Goal: Answer question/provide support: Share knowledge or assist other users

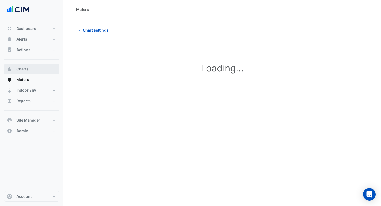
click at [24, 65] on button "Charts" at bounding box center [31, 69] width 55 height 11
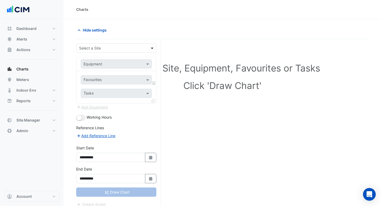
click at [154, 45] on span at bounding box center [152, 48] width 7 height 6
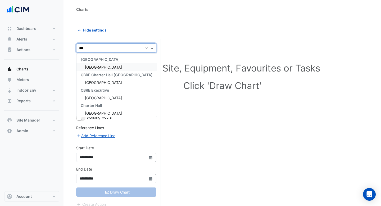
type input "****"
click at [123, 66] on div "[GEOGRAPHIC_DATA]" at bounding box center [116, 67] width 80 height 8
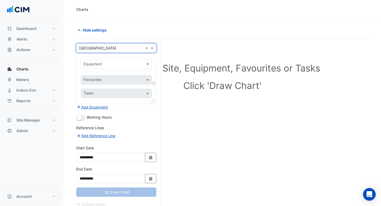
click at [123, 66] on input "text" at bounding box center [111, 64] width 55 height 6
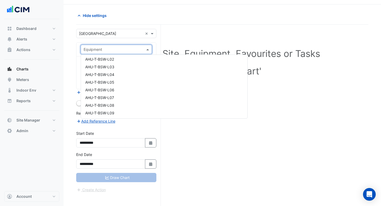
scroll to position [448, 0]
click at [107, 71] on span "AHU-T-BNE-L03" at bounding box center [99, 72] width 29 height 4
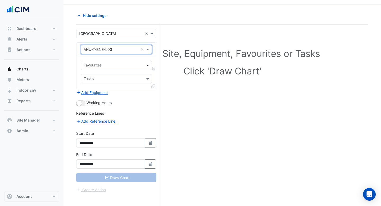
click at [148, 65] on span at bounding box center [148, 65] width 7 height 6
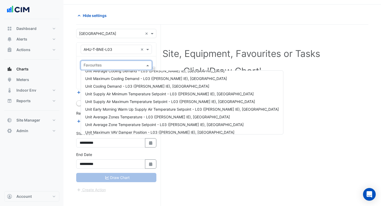
scroll to position [0, 0]
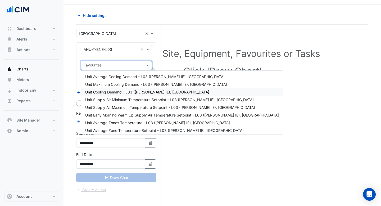
click at [127, 94] on div "Unit Cooling Demand - L03 ([PERSON_NAME] IE), [GEOGRAPHIC_DATA]" at bounding box center [182, 92] width 202 height 8
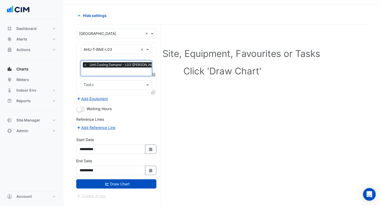
click at [125, 69] on input "text" at bounding box center [142, 72] width 117 height 6
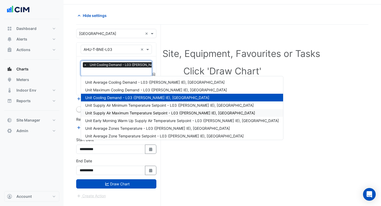
click at [132, 109] on div "Unit Supply Air Maximum Temperature Setpoint - L03 ([PERSON_NAME] IE), [GEOGRAP…" at bounding box center [182, 113] width 202 height 8
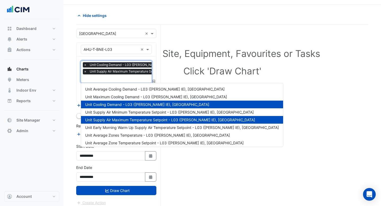
click at [124, 78] on input "text" at bounding box center [162, 79] width 156 height 6
click at [127, 135] on span "Unit Average Zones Temperature - L03 ([PERSON_NAME] IE), [GEOGRAPHIC_DATA]" at bounding box center [157, 135] width 145 height 4
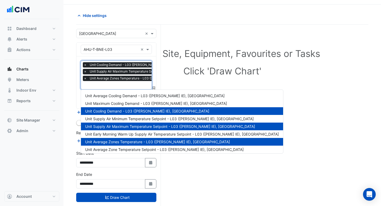
click at [125, 86] on input "text" at bounding box center [162, 86] width 156 height 6
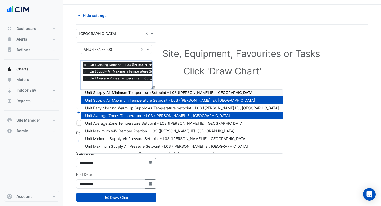
scroll to position [58, 0]
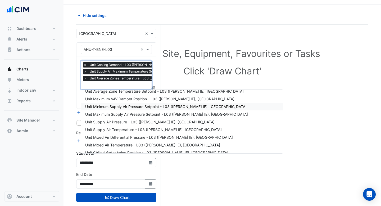
click at [121, 105] on span "Unit Minimum Supply Air Pressure Setpoint - L03 ([PERSON_NAME] IE), [GEOGRAPHIC…" at bounding box center [165, 106] width 161 height 4
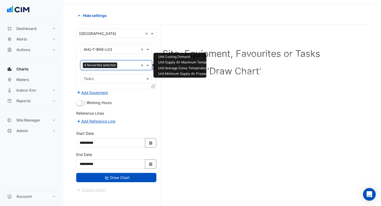
click at [120, 66] on input "text" at bounding box center [128, 66] width 19 height 6
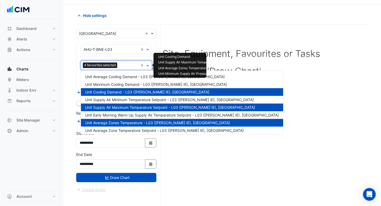
scroll to position [71, 0]
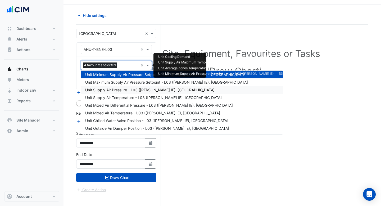
click at [119, 89] on span "Unit Supply Air Pressure - L03 ([PERSON_NAME] IE), [GEOGRAPHIC_DATA]" at bounding box center [149, 89] width 129 height 4
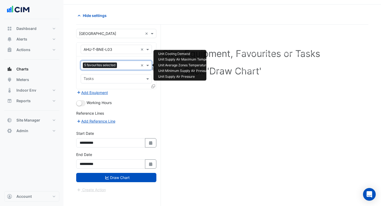
click at [125, 66] on input "text" at bounding box center [128, 66] width 19 height 6
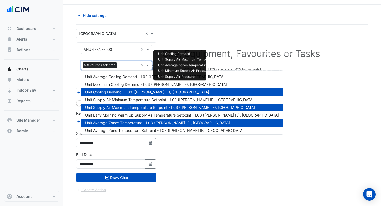
scroll to position [86, 0]
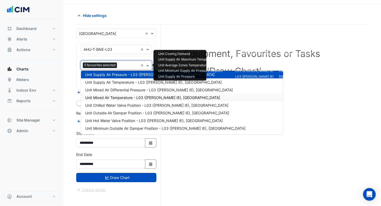
click at [130, 100] on div "Unit Mixed Air Temperature - L03 ([PERSON_NAME] IE), [GEOGRAPHIC_DATA]" at bounding box center [182, 98] width 202 height 8
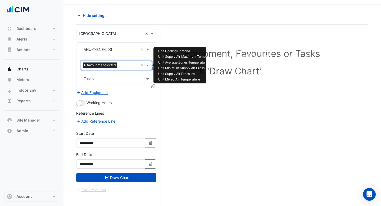
click at [127, 66] on input "text" at bounding box center [128, 66] width 19 height 6
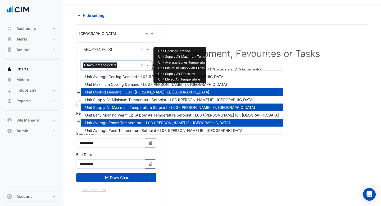
scroll to position [109, 0]
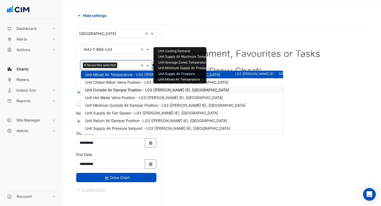
click at [126, 91] on span "Unit Outside Air Damper Position - L03 ([PERSON_NAME] IE), [GEOGRAPHIC_DATA]" at bounding box center [157, 89] width 144 height 4
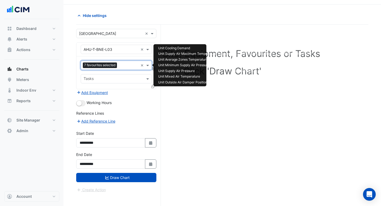
click at [125, 64] on input "text" at bounding box center [128, 66] width 19 height 6
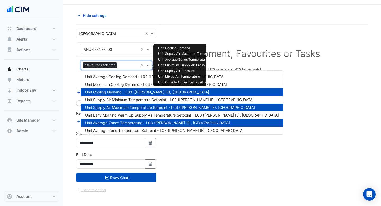
scroll to position [125, 0]
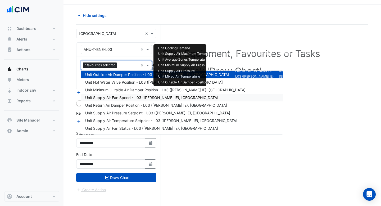
click at [127, 95] on div "Unit Supply Air Fan Speed - L03 ([PERSON_NAME] IE), [GEOGRAPHIC_DATA]" at bounding box center [182, 98] width 202 height 8
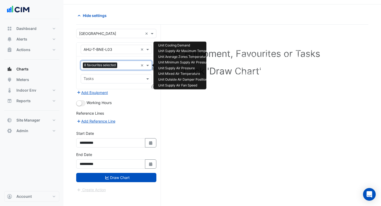
click at [124, 63] on input "text" at bounding box center [128, 66] width 19 height 6
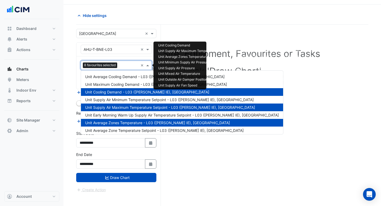
scroll to position [148, 0]
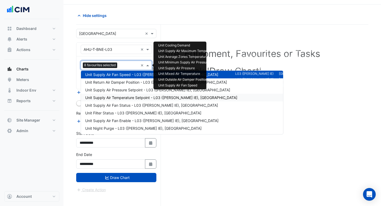
click at [126, 97] on span "Unit Supply Air Temperature Setpoint - L03 ([PERSON_NAME] IE), [GEOGRAPHIC_DATA]" at bounding box center [161, 97] width 152 height 4
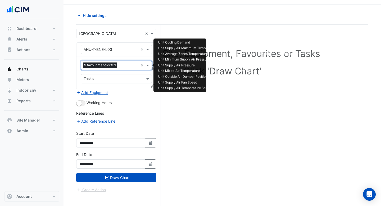
click at [124, 64] on input "text" at bounding box center [128, 66] width 19 height 6
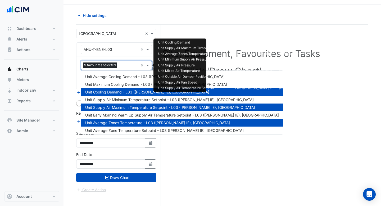
scroll to position [171, 0]
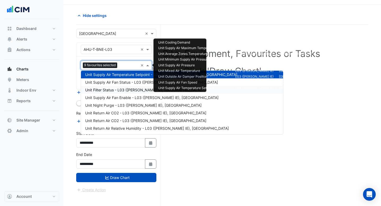
click at [122, 93] on div "Unit Filter Status - L03 ([PERSON_NAME] IE), [GEOGRAPHIC_DATA]" at bounding box center [182, 90] width 202 height 8
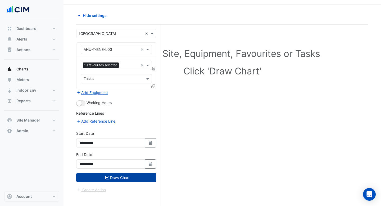
click at [128, 173] on button "Draw Chart" at bounding box center [116, 177] width 80 height 9
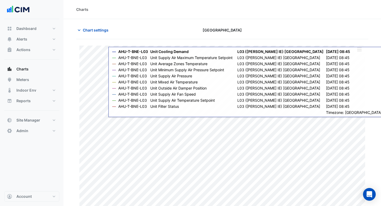
scroll to position [9, 0]
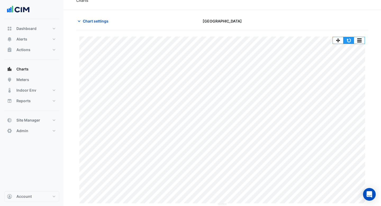
click at [347, 40] on button "button" at bounding box center [348, 40] width 11 height 7
click at [362, 40] on button "button" at bounding box center [359, 40] width 11 height 7
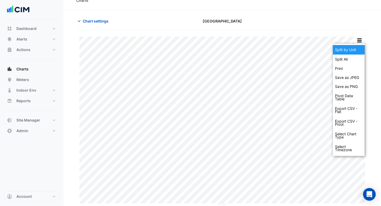
click at [352, 51] on div "Split by Unit" at bounding box center [348, 50] width 32 height 10
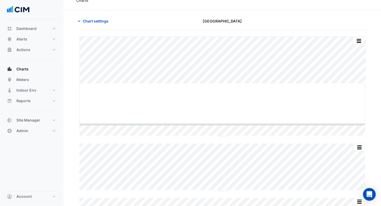
drag, startPoint x: 223, startPoint y: 83, endPoint x: 225, endPoint y: 135, distance: 52.4
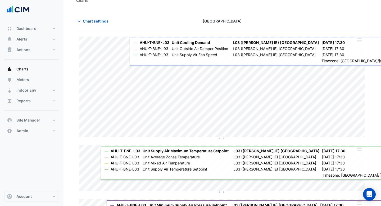
click at [358, 40] on button "button" at bounding box center [359, 40] width 11 height 7
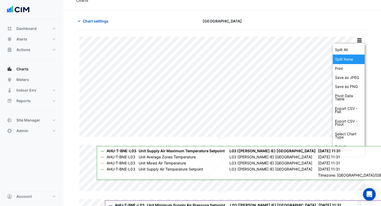
click at [353, 57] on div "Split None" at bounding box center [348, 59] width 32 height 10
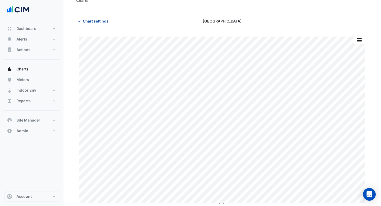
click at [95, 18] on span "Chart settings" at bounding box center [96, 21] width 26 height 6
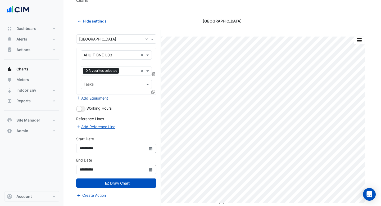
click at [90, 97] on button "Add Equipment" at bounding box center [92, 98] width 32 height 6
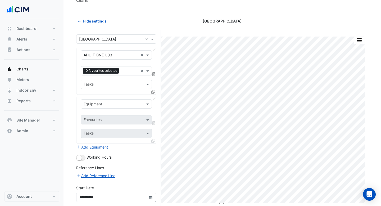
click at [109, 103] on input "text" at bounding box center [111, 104] width 55 height 6
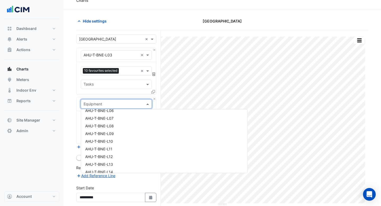
scroll to position [489, 0]
type input "**"
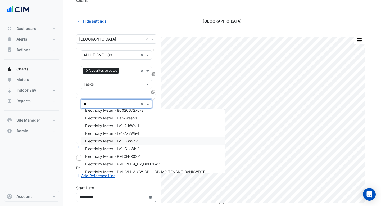
scroll to position [0, 0]
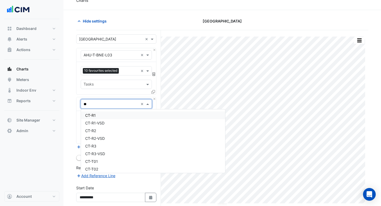
click at [89, 115] on span "CT-R1" at bounding box center [90, 115] width 11 height 4
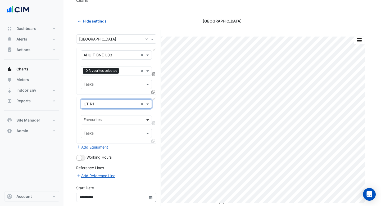
click at [146, 121] on span at bounding box center [148, 120] width 7 height 6
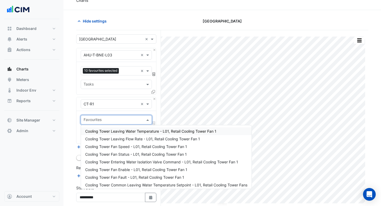
click at [137, 130] on span "Cooling Tower Leaving Water Temperature - L01, Retail Cooling Tower Fan 1" at bounding box center [150, 131] width 131 height 4
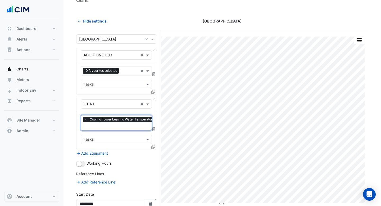
click at [133, 124] on input "text" at bounding box center [145, 127] width 123 height 6
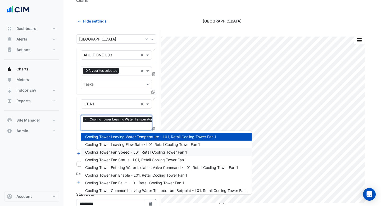
click at [127, 154] on div "Cooling Tower Fan Speed - L01, Retail Cooling Tower Fan 1" at bounding box center [166, 152] width 170 height 8
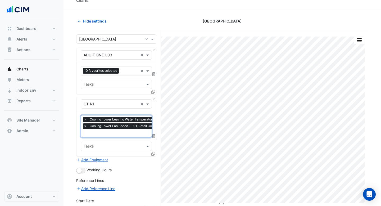
click at [126, 132] on input "text" at bounding box center [145, 134] width 123 height 6
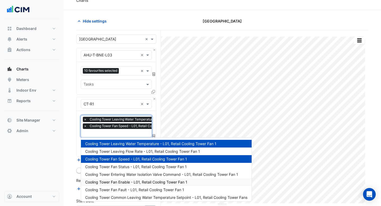
click at [115, 183] on span "Cooling Tower Fan Enable - L01, Retail Cooling Tower Fan 1" at bounding box center [136, 181] width 102 height 4
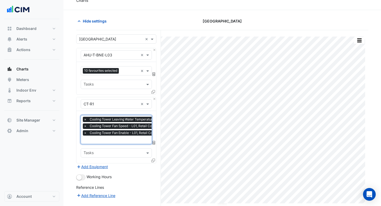
click at [119, 139] on input "text" at bounding box center [145, 140] width 123 height 6
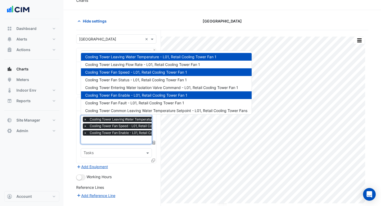
scroll to position [10, 0]
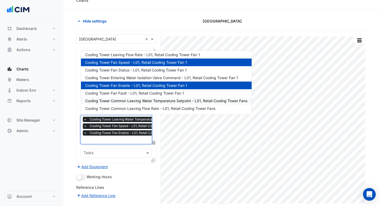
click at [128, 98] on div "Cooling Tower Common Leaving Water Temperature Setpoint - L01, Retail Cooling T…" at bounding box center [166, 101] width 170 height 8
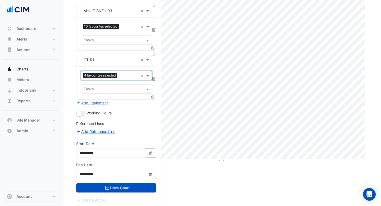
scroll to position [54, 0]
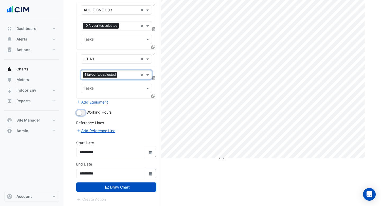
click at [83, 113] on button "button" at bounding box center [80, 113] width 9 height 6
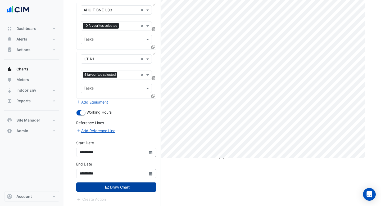
click at [121, 189] on button "Draw Chart" at bounding box center [116, 186] width 80 height 9
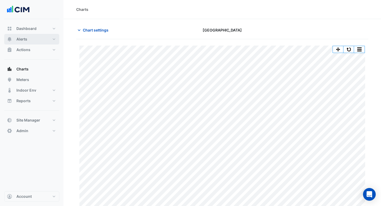
click at [29, 35] on button "Alerts" at bounding box center [31, 39] width 55 height 11
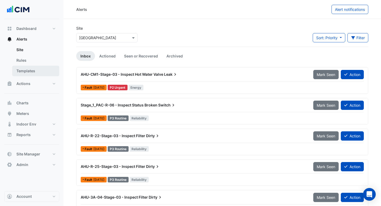
click at [38, 70] on link "Templates" at bounding box center [35, 71] width 47 height 11
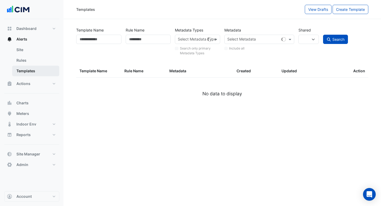
select select
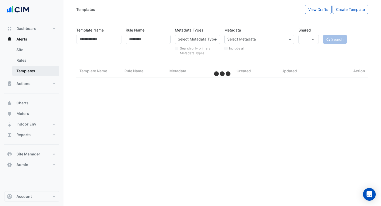
select select "***"
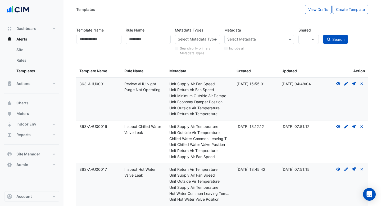
drag, startPoint x: 145, startPoint y: 133, endPoint x: 123, endPoint y: 127, distance: 22.8
click at [123, 127] on datatable-body-cell "Rule Name: Inspect Chilled Water Valve Leak" at bounding box center [143, 141] width 45 height 43
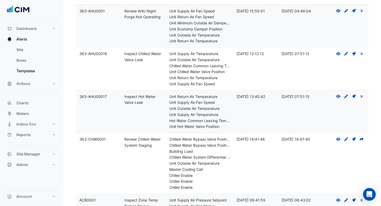
scroll to position [73, 0]
drag, startPoint x: 152, startPoint y: 143, endPoint x: 124, endPoint y: 140, distance: 27.9
click at [124, 140] on div "Rule Name: Review Chilled Water System Staging" at bounding box center [143, 142] width 39 height 12
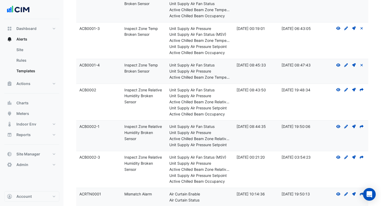
scroll to position [359, 0]
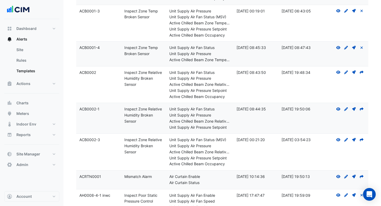
drag, startPoint x: 137, startPoint y: 122, endPoint x: 123, endPoint y: 109, distance: 19.3
click at [123, 109] on datatable-body-cell "Rule Name: Inspect Zone Relative Humidity Broken Sensor" at bounding box center [143, 118] width 45 height 30
drag, startPoint x: 261, startPoint y: 108, endPoint x: 255, endPoint y: 108, distance: 5.5
click at [255, 108] on div "Created: [DATE] 08:44:35" at bounding box center [255, 109] width 39 height 6
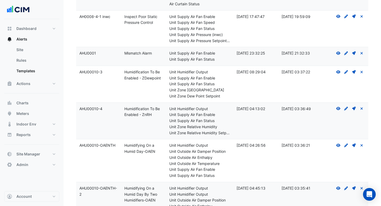
scroll to position [547, 0]
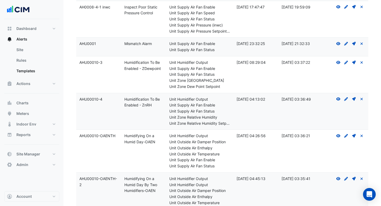
drag, startPoint x: 259, startPoint y: 44, endPoint x: 234, endPoint y: 45, distance: 24.9
click at [234, 45] on datatable-body-cell "Created: [DATE] 23:32:25" at bounding box center [255, 47] width 45 height 18
drag, startPoint x: 151, startPoint y: 44, endPoint x: 126, endPoint y: 44, distance: 24.6
click at [127, 44] on div "Rule Name: Mismatch Alarm" at bounding box center [143, 44] width 39 height 6
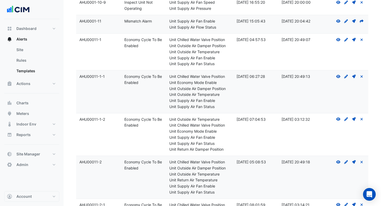
scroll to position [1596, 0]
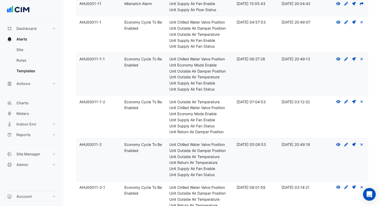
drag, startPoint x: 142, startPoint y: 106, endPoint x: 111, endPoint y: 103, distance: 31.1
click at [111, 103] on div "Template Name: AHU00011-1-2 Rule Name: Economy Cycle To Be Enabled Metadata: Un…" at bounding box center [222, 117] width 292 height 43
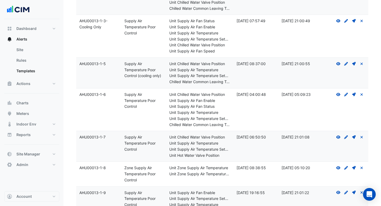
scroll to position [3360, 0]
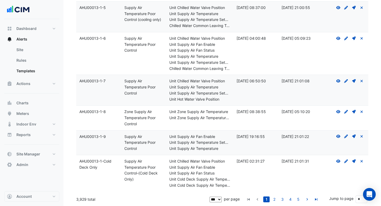
drag, startPoint x: 86, startPoint y: 198, endPoint x: 76, endPoint y: 197, distance: 10.4
click at [76, 197] on div "3,929 total" at bounding box center [142, 198] width 132 height 13
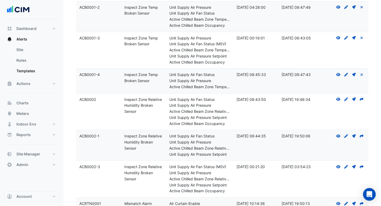
scroll to position [304, 0]
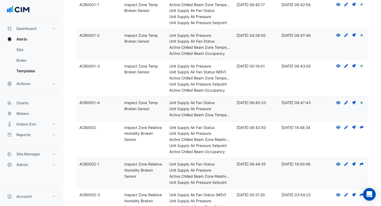
click at [345, 67] on icon "Create Draft - to edit a template, you first need to create a draft, and then s…" at bounding box center [345, 66] width 5 height 4
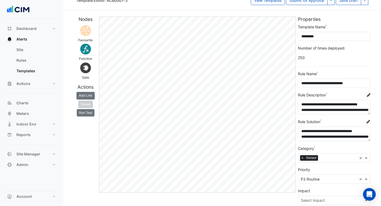
scroll to position [14, 0]
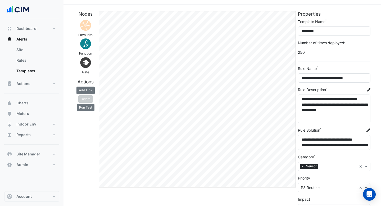
drag, startPoint x: 368, startPoint y: 107, endPoint x: 365, endPoint y: 120, distance: 14.0
click at [365, 120] on textarea "**********" at bounding box center [334, 108] width 72 height 29
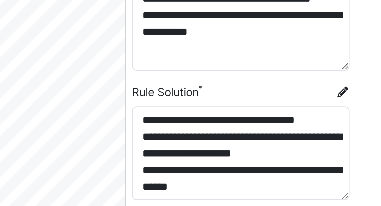
drag, startPoint x: 368, startPoint y: 148, endPoint x: 368, endPoint y: 165, distance: 16.7
click at [368, 165] on textarea "**********" at bounding box center [334, 150] width 72 height 31
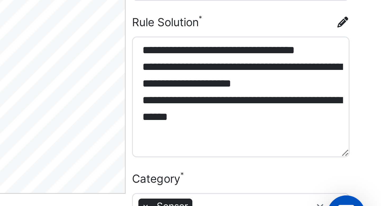
drag, startPoint x: 369, startPoint y: 164, endPoint x: 369, endPoint y: 173, distance: 9.0
click at [369, 173] on textarea "**********" at bounding box center [334, 155] width 72 height 40
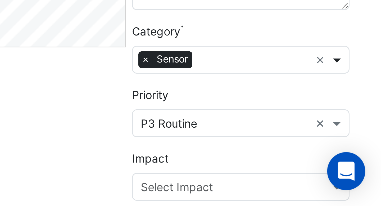
click at [368, 156] on span at bounding box center [366, 157] width 7 height 6
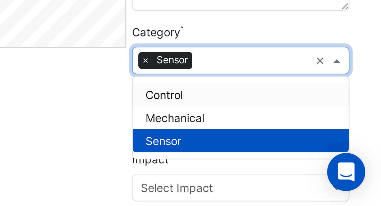
click at [378, 167] on section "**********" at bounding box center [221, 122] width 317 height 305
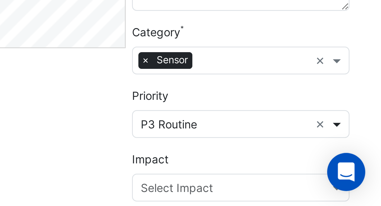
click at [366, 178] on span at bounding box center [366, 178] width 7 height 6
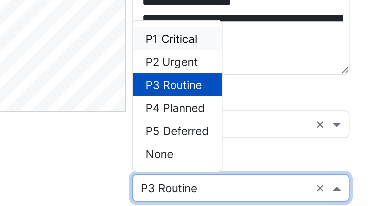
click at [349, 148] on div "Category Select Rule Category × Sensor ×" at bounding box center [334, 153] width 72 height 17
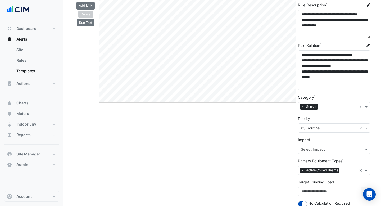
scroll to position [119, 0]
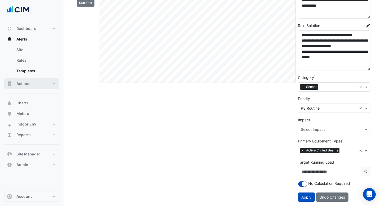
click at [24, 84] on span "Actions" at bounding box center [23, 83] width 14 height 5
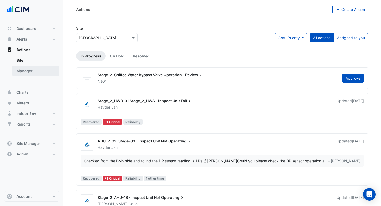
click at [25, 75] on link "Manager" at bounding box center [35, 71] width 47 height 11
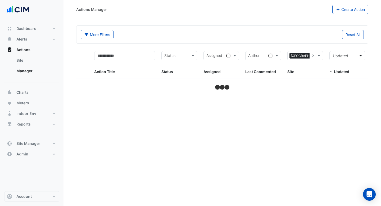
select select "***"
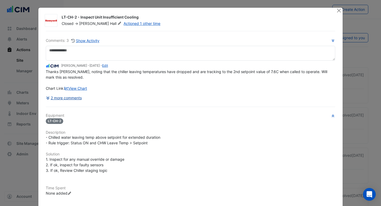
click at [77, 97] on button "2 more comments" at bounding box center [64, 97] width 36 height 9
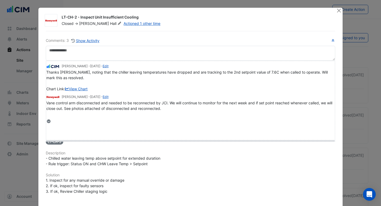
drag, startPoint x: 58, startPoint y: 121, endPoint x: 58, endPoint y: 143, distance: 21.9
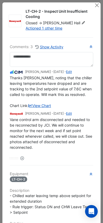
click at [81, 24] on icon at bounding box center [83, 22] width 4 height 3
select select "**********"
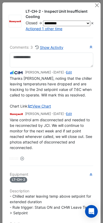
click at [66, 26] on select "**********" at bounding box center [66, 24] width 47 height 6
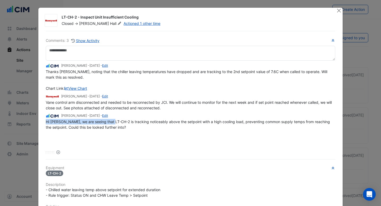
drag, startPoint x: 45, startPoint y: 122, endPoint x: 110, endPoint y: 123, distance: 65.3
click at [110, 123] on div "Comments: 3 Show Activity Alex Peacock - 3 years and 5 months ago - Edit Thanks…" at bounding box center [190, 190] width 295 height 319
drag, startPoint x: 142, startPoint y: 120, endPoint x: 170, endPoint y: 120, distance: 27.5
click at [170, 120] on span "Hi John, we are seeing that LT-CH-2 is tracking noticeably above the setpoint w…" at bounding box center [188, 124] width 285 height 10
drag, startPoint x: 225, startPoint y: 120, endPoint x: 258, endPoint y: 123, distance: 33.2
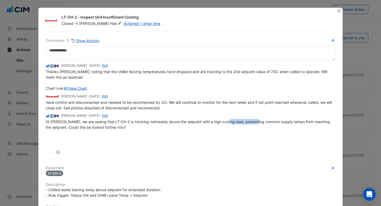
click at [258, 123] on div "Hi John, we are seeing that LT-CH-2 is tracking noticeably above the setpoint w…" at bounding box center [190, 124] width 289 height 11
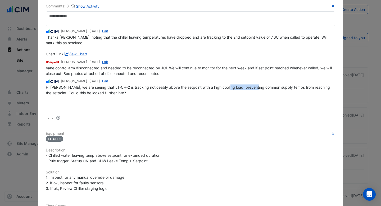
scroll to position [36, 0]
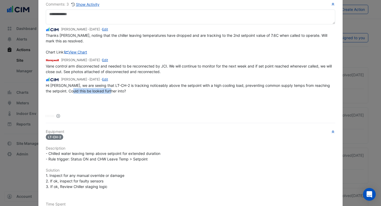
drag, startPoint x: 109, startPoint y: 90, endPoint x: 64, endPoint y: 90, distance: 44.9
click at [64, 90] on div "Hi John, we are seeing that LT-CH-2 is tracking noticeably above the setpoint w…" at bounding box center [190, 87] width 289 height 11
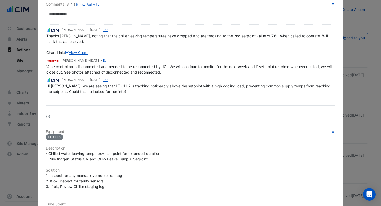
drag, startPoint x: 49, startPoint y: 115, endPoint x: 52, endPoint y: 103, distance: 12.6
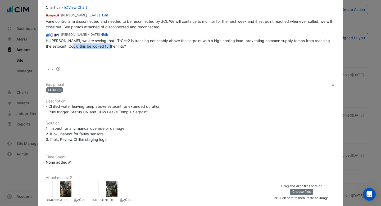
scroll to position [96, 0]
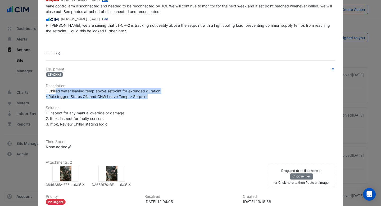
drag, startPoint x: 56, startPoint y: 92, endPoint x: 150, endPoint y: 94, distance: 93.8
click at [150, 94] on div "- Chilled water leaving temp above setpoint for extended duration - Rule trigge…" at bounding box center [190, 93] width 289 height 11
click at [157, 91] on span "- Chilled water leaving temp above setpoint for extended duration - Rule trigge…" at bounding box center [103, 94] width 114 height 10
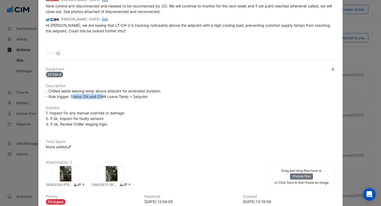
drag, startPoint x: 73, startPoint y: 95, endPoint x: 103, endPoint y: 95, distance: 29.9
click at [103, 95] on span "- Chilled water leaving temp above setpoint for extended duration - Rule trigge…" at bounding box center [103, 94] width 114 height 10
drag, startPoint x: 149, startPoint y: 97, endPoint x: 119, endPoint y: 96, distance: 30.2
click at [119, 96] on div "- Chilled water leaving temp above setpoint for extended duration - Rule trigge…" at bounding box center [190, 93] width 289 height 11
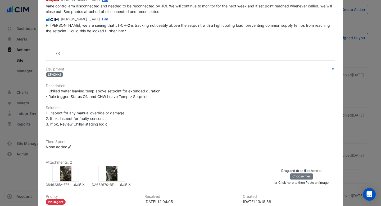
drag, startPoint x: 55, startPoint y: 113, endPoint x: 97, endPoint y: 112, distance: 41.2
click at [97, 112] on span "1. Inspect for any manual override or damage 2. If ok, inspect for faulty senso…" at bounding box center [85, 118] width 78 height 16
drag, startPoint x: 114, startPoint y: 113, endPoint x: 84, endPoint y: 113, distance: 29.6
click at [84, 113] on span "1. Inspect for any manual override or damage 2. If ok, inspect for faulty senso…" at bounding box center [85, 118] width 78 height 16
drag, startPoint x: 100, startPoint y: 120, endPoint x: 65, endPoint y: 121, distance: 35.2
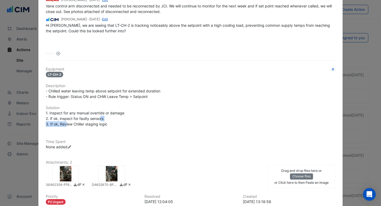
click at [65, 121] on div "1. Inspect for any manual override or damage 2. If ok, inspect for faulty senso…" at bounding box center [190, 118] width 289 height 17
click at [95, 125] on span "1. Inspect for any manual override or damage 2. If ok, inspect for faulty senso…" at bounding box center [85, 118] width 78 height 16
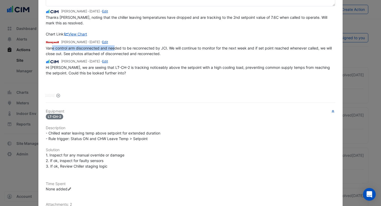
drag, startPoint x: 53, startPoint y: 48, endPoint x: 116, endPoint y: 47, distance: 63.4
click at [116, 47] on span "Vane control arm disconnected and needed to be reconnected by JCI. We will cont…" at bounding box center [189, 51] width 287 height 10
drag, startPoint x: 138, startPoint y: 47, endPoint x: 166, endPoint y: 47, distance: 28.3
click at [166, 47] on span "Vane control arm disconnected and needed to be reconnected by JCI. We will cont…" at bounding box center [189, 51] width 287 height 10
drag, startPoint x: 172, startPoint y: 47, endPoint x: 201, endPoint y: 47, distance: 29.3
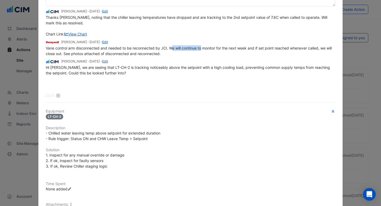
click at [201, 47] on span "Vane control arm disconnected and needed to be reconnected by JCI. We will cont…" at bounding box center [189, 51] width 287 height 10
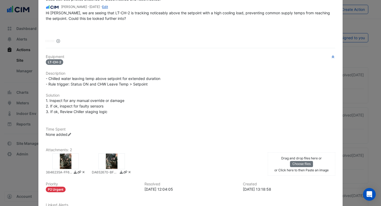
click at [63, 159] on div at bounding box center [65, 161] width 26 height 16
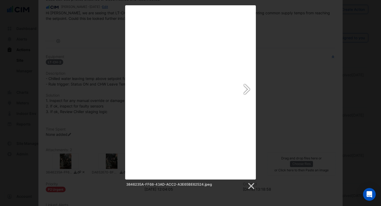
click at [248, 86] on link at bounding box center [214, 92] width 84 height 174
click at [251, 187] on link at bounding box center [251, 186] width 8 height 8
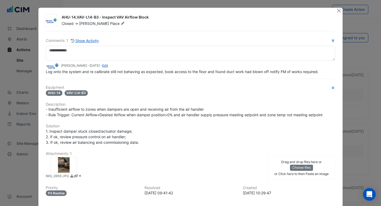
drag, startPoint x: 50, startPoint y: 111, endPoint x: 102, endPoint y: 107, distance: 51.9
click at [102, 107] on span "- Insufficient airflow to zones when dampers are open and receiving air from th…" at bounding box center [184, 112] width 276 height 10
drag, startPoint x: 73, startPoint y: 109, endPoint x: 173, endPoint y: 107, distance: 99.9
click at [173, 107] on span "- Insufficient airflow to zones when dampers are open and receiving air from th…" at bounding box center [184, 112] width 276 height 10
click at [207, 107] on div "- Insufficient airflow to zones when dampers are open and receiving air from th…" at bounding box center [190, 111] width 289 height 11
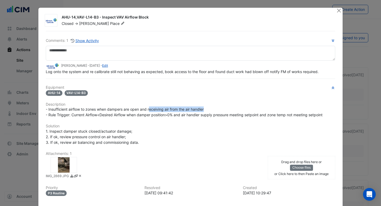
drag, startPoint x: 206, startPoint y: 107, endPoint x: 150, endPoint y: 107, distance: 56.6
click at [150, 107] on div "- Insufficient airflow to zones when dampers are open and receiving air from th…" at bounding box center [190, 111] width 289 height 11
drag, startPoint x: 55, startPoint y: 110, endPoint x: 91, endPoint y: 110, distance: 35.9
click at [91, 110] on span "- Insufficient airflow to zones when dampers are open and receiving air from th…" at bounding box center [184, 112] width 276 height 10
drag, startPoint x: 76, startPoint y: 115, endPoint x: 103, endPoint y: 115, distance: 27.5
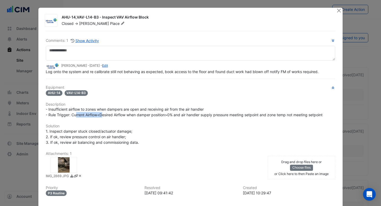
click at [103, 115] on span "- Insufficient airflow to zones when dampers are open and receiving air from th…" at bounding box center [184, 112] width 276 height 10
drag, startPoint x: 146, startPoint y: 115, endPoint x: 178, endPoint y: 115, distance: 32.2
click at [178, 115] on span "- Insufficient airflow to zones when dampers are open and receiving air from th…" at bounding box center [184, 112] width 276 height 10
click at [231, 112] on span "- Insufficient airflow to zones when dampers are open and receiving air from th…" at bounding box center [184, 112] width 276 height 10
drag, startPoint x: 62, startPoint y: 131, endPoint x: 123, endPoint y: 131, distance: 60.5
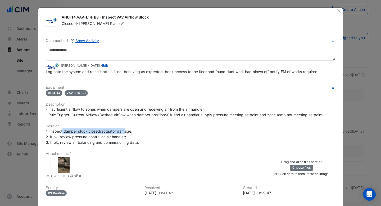
click at [123, 131] on span "1. Inspect damper stuck closed/actuator damage; 2. If ok, review pressure contr…" at bounding box center [92, 137] width 93 height 16
drag, startPoint x: 124, startPoint y: 136, endPoint x: 75, endPoint y: 134, distance: 49.2
click at [75, 134] on span "1. Inspect damper stuck closed/actuator damage; 2. If ok, review pressure contr…" at bounding box center [92, 137] width 93 height 16
click at [133, 145] on div "Equipment AHU-14 VAV-L14-B3 Description - Insufficient airflow to zones when da…" at bounding box center [190, 153] width 289 height 137
drag, startPoint x: 136, startPoint y: 142, endPoint x: 83, endPoint y: 140, distance: 52.9
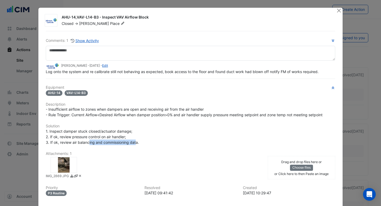
click at [83, 140] on span "1. Inspect damper stuck closed/actuator damage; 2. If ok, review pressure contr…" at bounding box center [92, 137] width 93 height 16
click at [62, 163] on div at bounding box center [63, 165] width 26 height 16
